Goal: Information Seeking & Learning: Learn about a topic

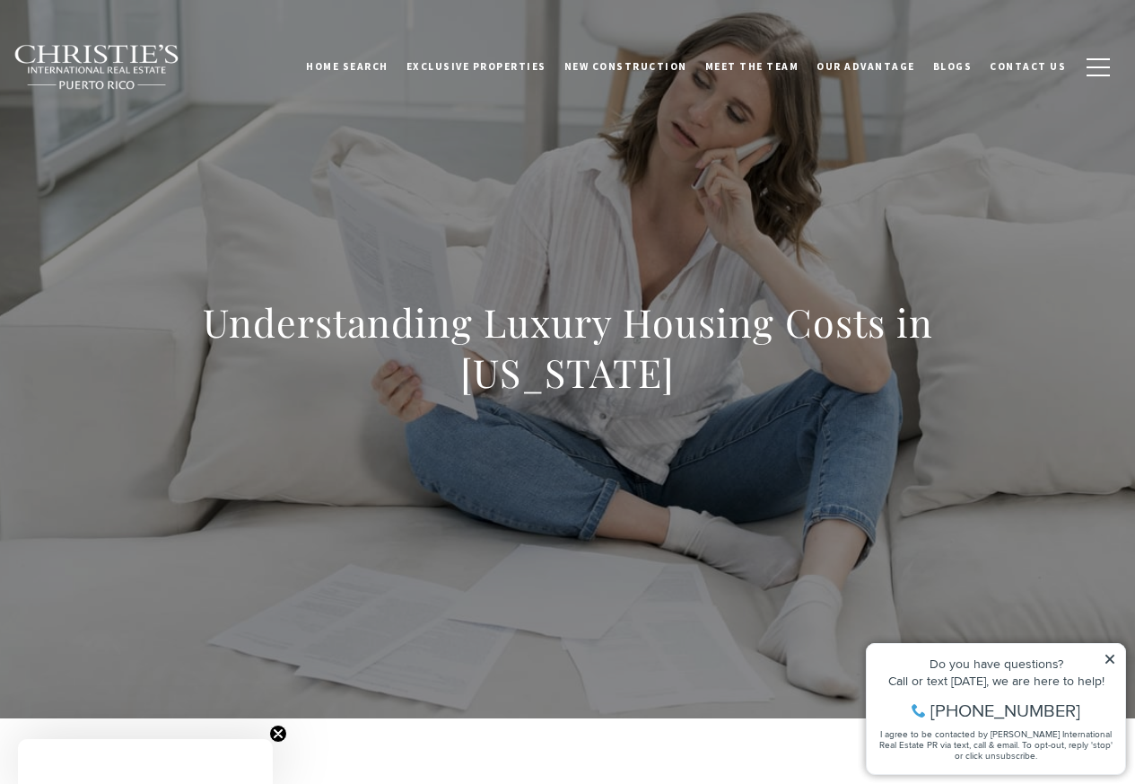
scroll to position [646, 0]
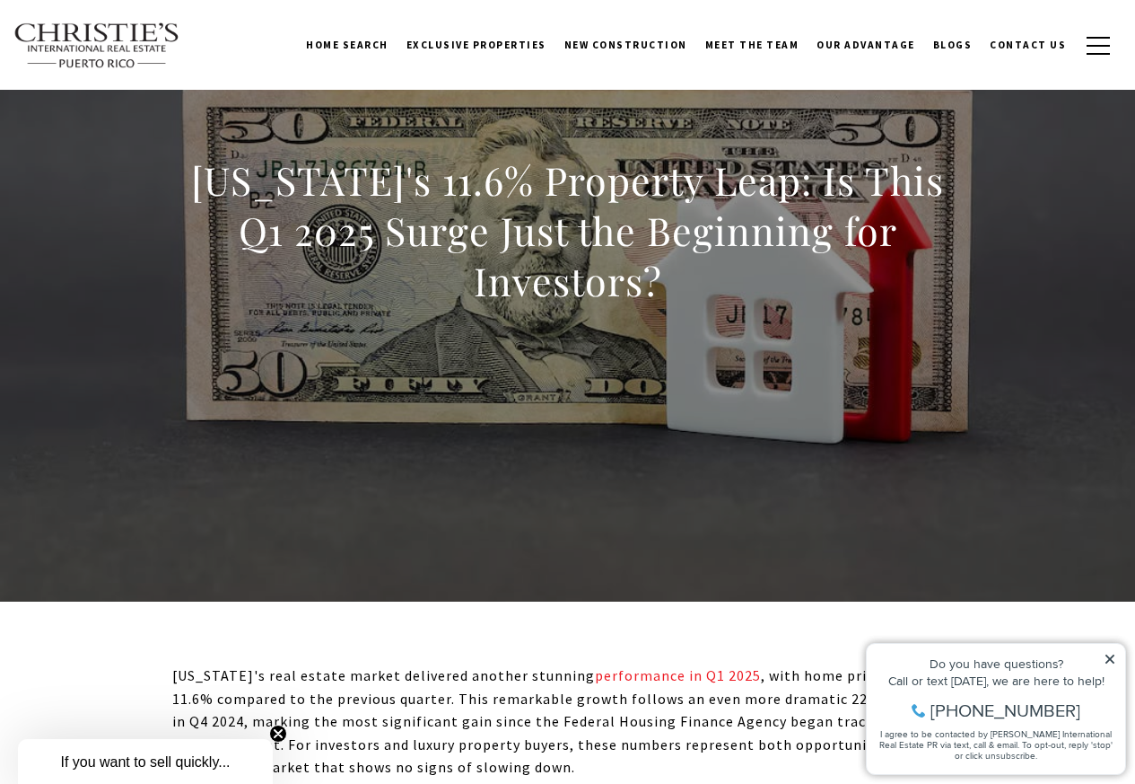
scroll to position [754, 0]
